Goal: Transaction & Acquisition: Subscribe to service/newsletter

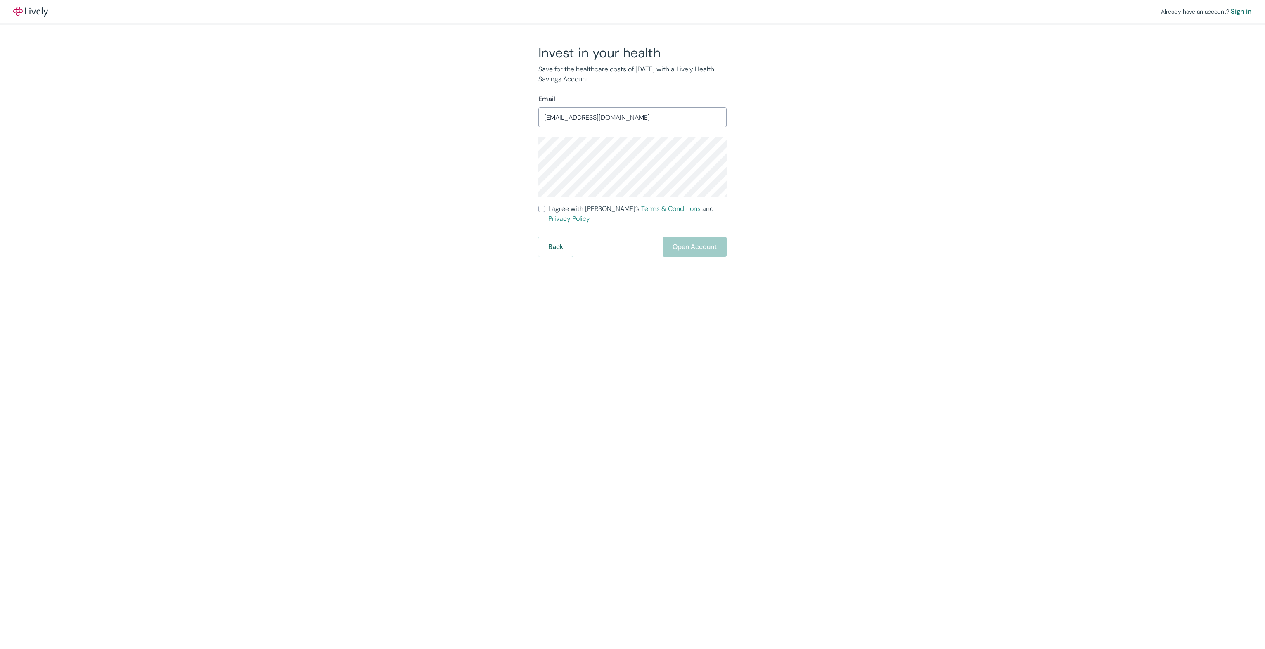
click at [438, 185] on div "Invest in your health Save for the healthcare costs of [DATE] with a Lively Hea…" at bounding box center [627, 151] width 396 height 212
click at [542, 207] on input "I agree with Lively’s Terms & Conditions and Privacy Policy" at bounding box center [541, 209] width 7 height 7
checkbox input "true"
drag, startPoint x: 410, startPoint y: 192, endPoint x: 278, endPoint y: 62, distance: 184.5
click at [410, 190] on div "Already have an account? Sign in Invest in your health Save for the healthcare …" at bounding box center [632, 128] width 1265 height 257
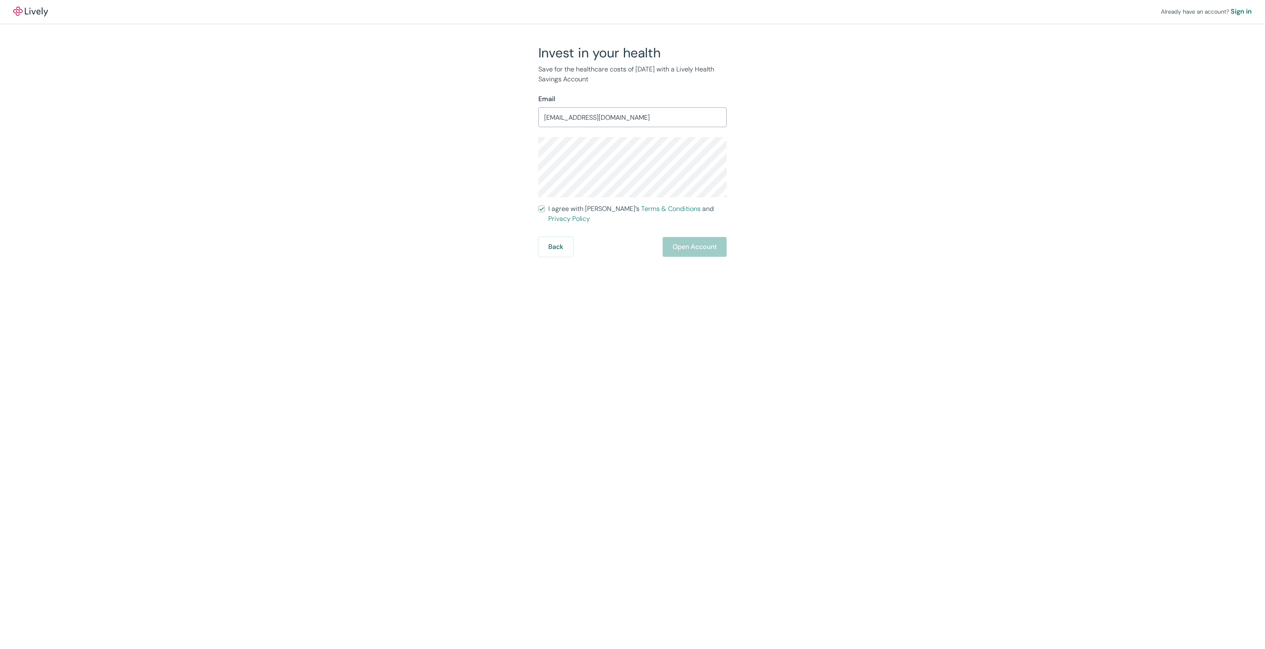
click at [492, 180] on div "Invest in your health Save for the healthcare costs of [DATE] with a Lively Hea…" at bounding box center [627, 151] width 396 height 212
drag, startPoint x: 918, startPoint y: 160, endPoint x: 922, endPoint y: 156, distance: 5.8
click at [918, 160] on div "Already have an account? Sign in Invest in your health Save for the healthcare …" at bounding box center [632, 128] width 1265 height 257
type input "[EMAIL_ADDRESS][DOMAIN_NAME]"
click at [727, 117] on div at bounding box center [727, 117] width 0 height 0
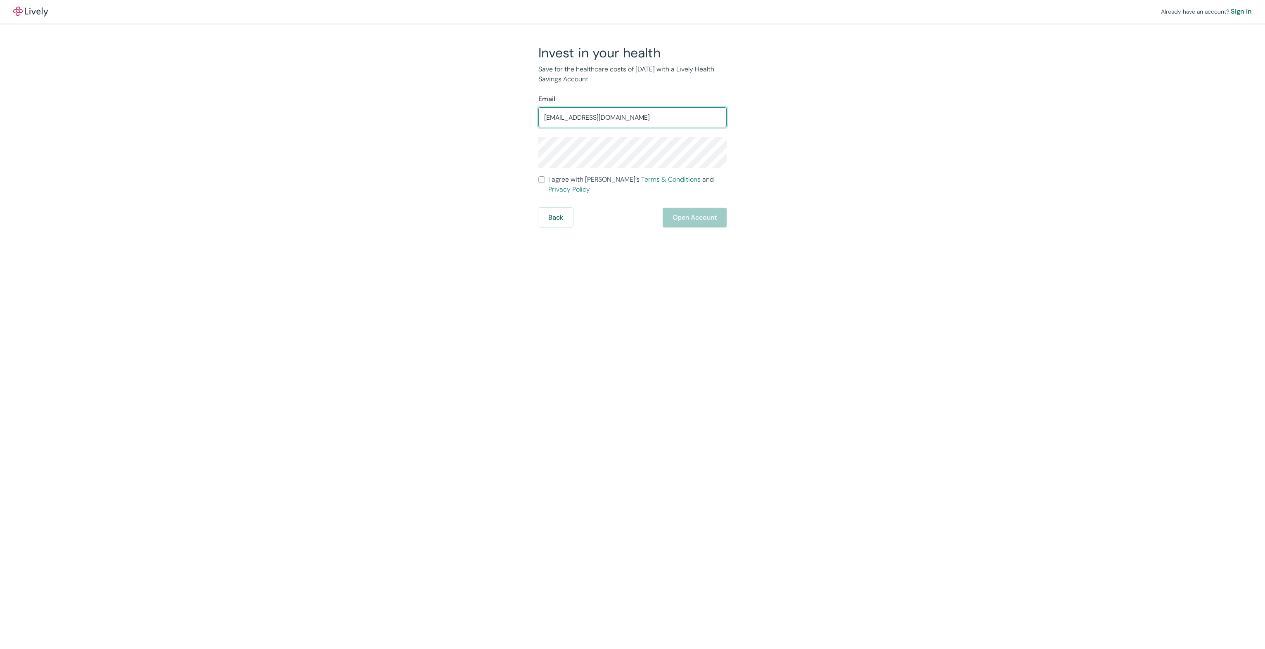
click at [407, 125] on div "Already have an account? Sign in Invest in your health Save for the healthcare …" at bounding box center [632, 113] width 1265 height 227
click at [827, 106] on div "Invest in your health Save for the healthcare costs of [DATE] with a Lively Hea…" at bounding box center [632, 136] width 396 height 183
click at [721, 114] on input "[EMAIL_ADDRESS][DOMAIN_NAME]" at bounding box center [632, 117] width 188 height 17
click at [727, 117] on div at bounding box center [727, 117] width 0 height 0
drag, startPoint x: 502, startPoint y: 151, endPoint x: 585, endPoint y: 121, distance: 88.3
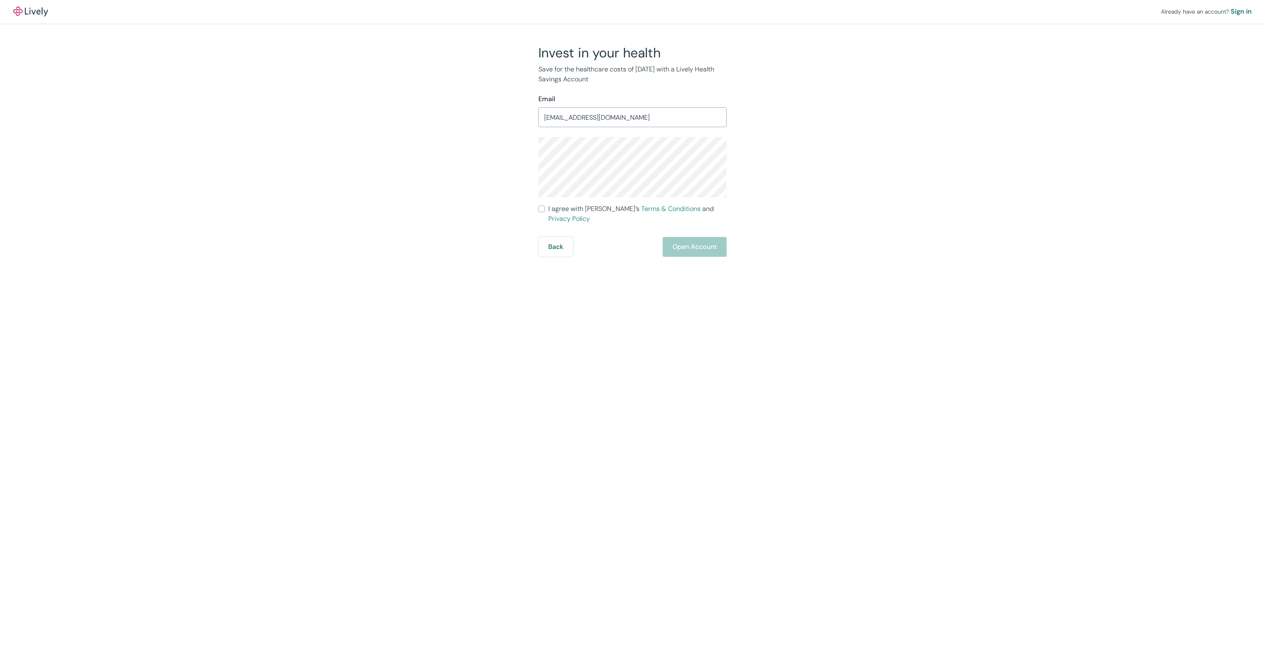
click at [503, 150] on div "Invest in your health Save for the healthcare costs of [DATE] with a Lively Hea…" at bounding box center [627, 151] width 396 height 212
